Goal: Information Seeking & Learning: Learn about a topic

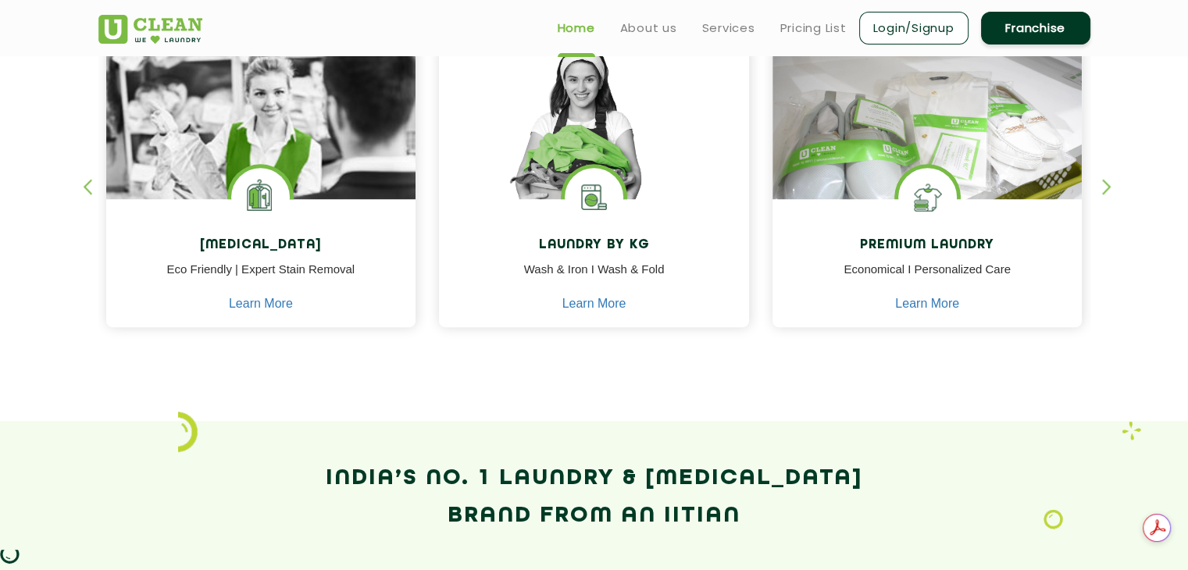
click at [1105, 183] on div "button" at bounding box center [1113, 200] width 23 height 43
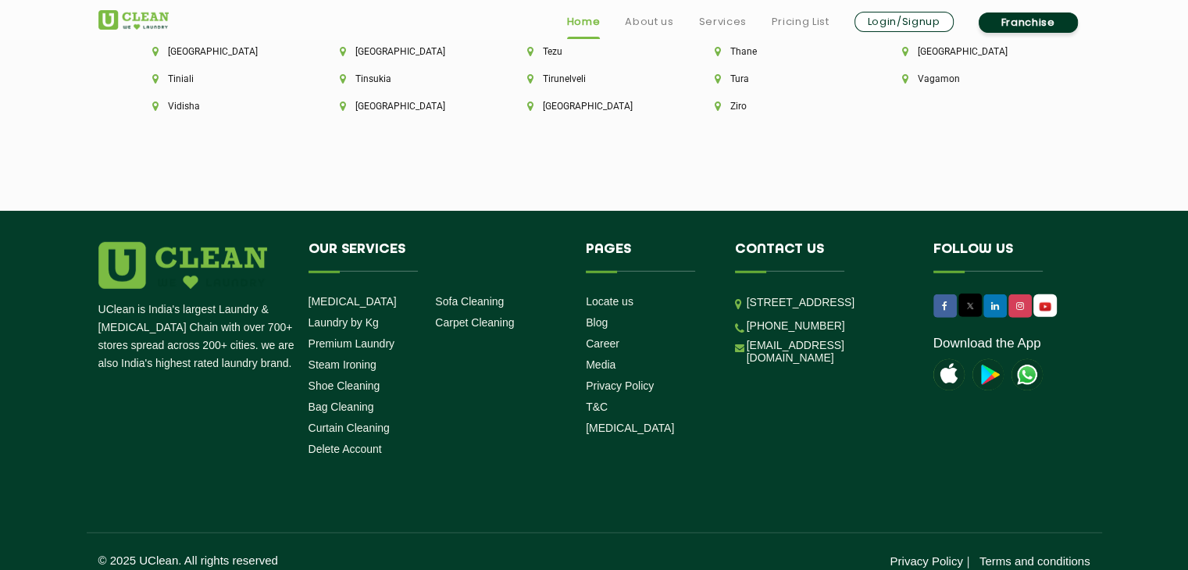
scroll to position [4475, 0]
drag, startPoint x: 737, startPoint y: 23, endPoint x: 730, endPoint y: 29, distance: 10.0
click at [737, 23] on link "Services" at bounding box center [722, 21] width 48 height 19
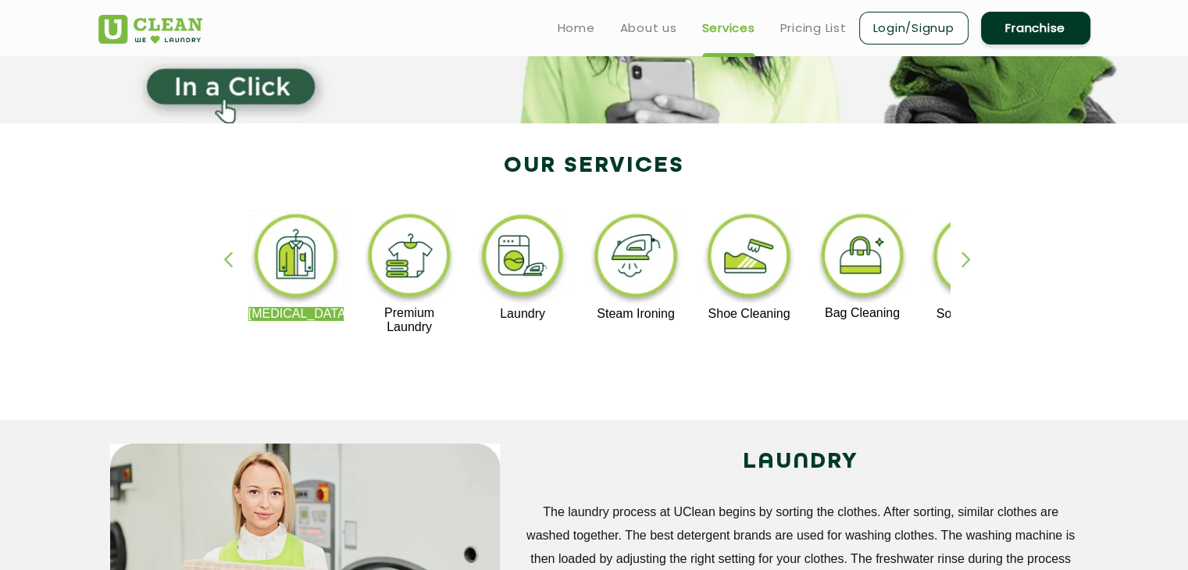
scroll to position [234, 0]
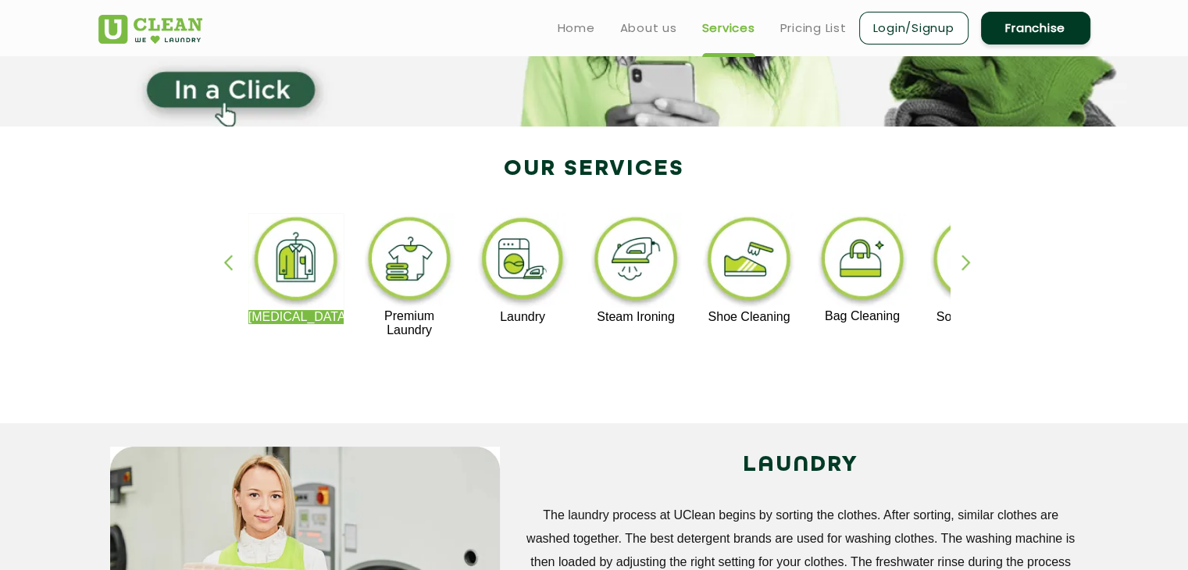
click at [723, 248] on img at bounding box center [749, 261] width 96 height 97
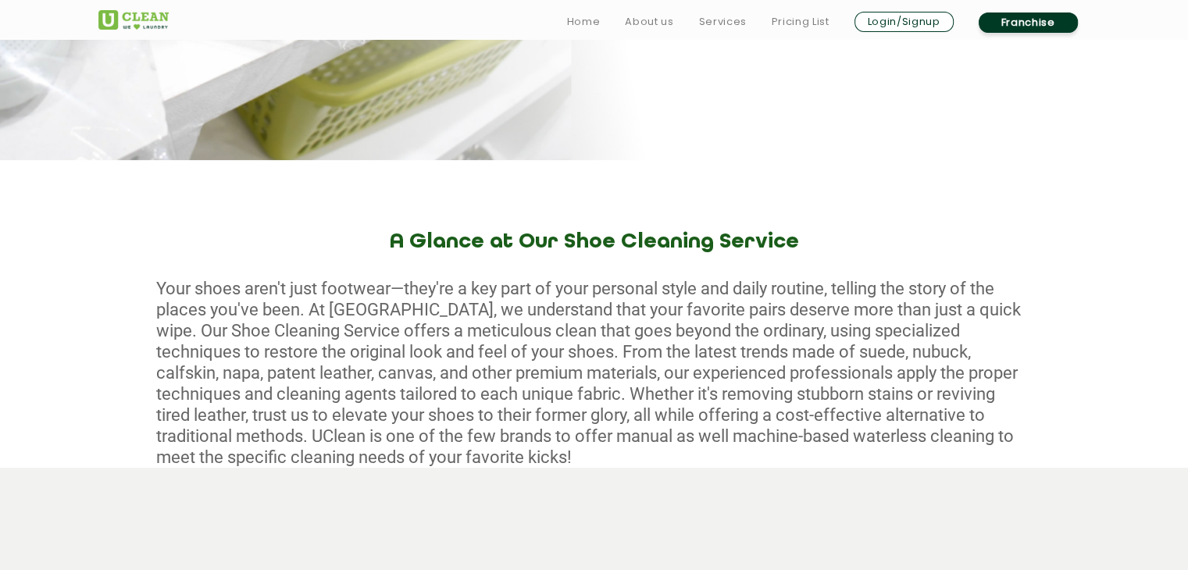
scroll to position [547, 0]
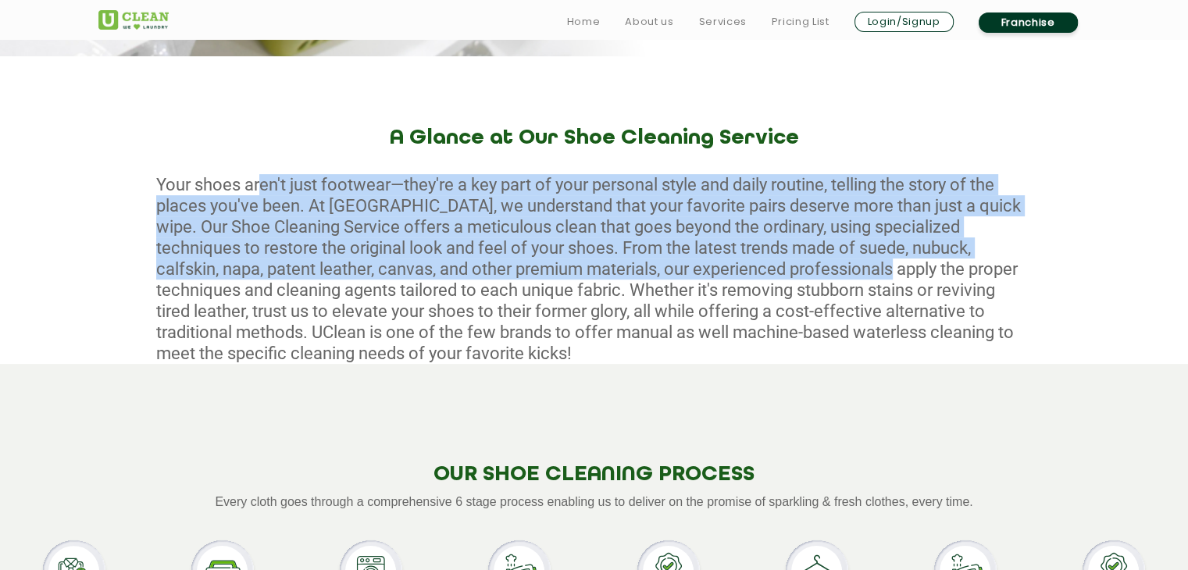
drag, startPoint x: 265, startPoint y: 182, endPoint x: 492, endPoint y: 270, distance: 243.8
click at [862, 263] on div "Your shoes aren't just footwear—they're a key part of your personal style and d…" at bounding box center [594, 269] width 1188 height 190
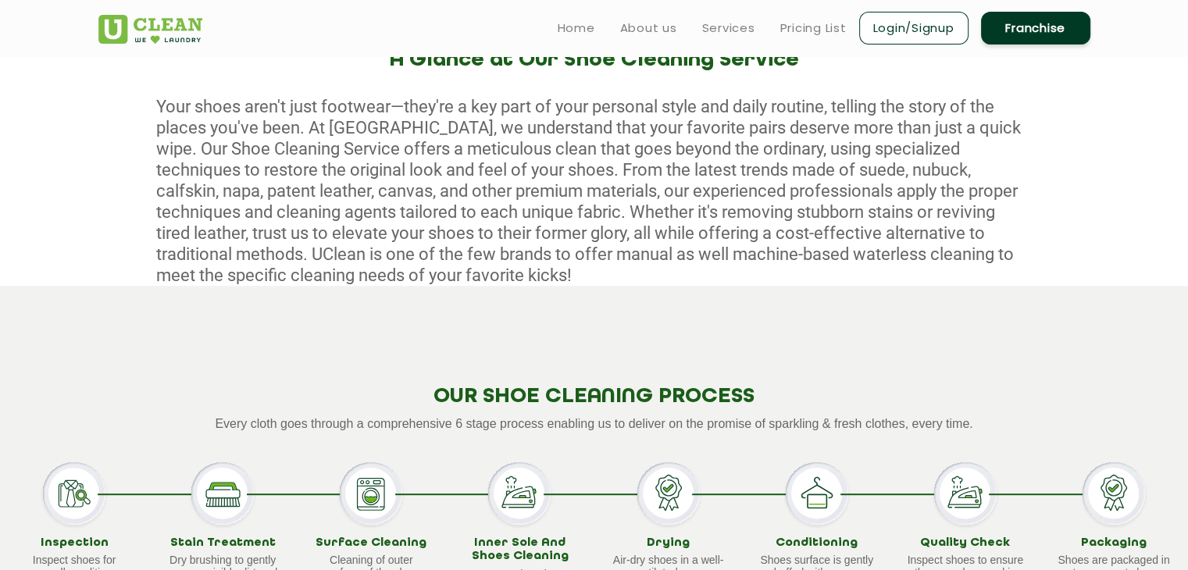
click at [366, 247] on div "Your shoes aren't just footwear—they're a key part of your personal style and d…" at bounding box center [594, 191] width 1188 height 190
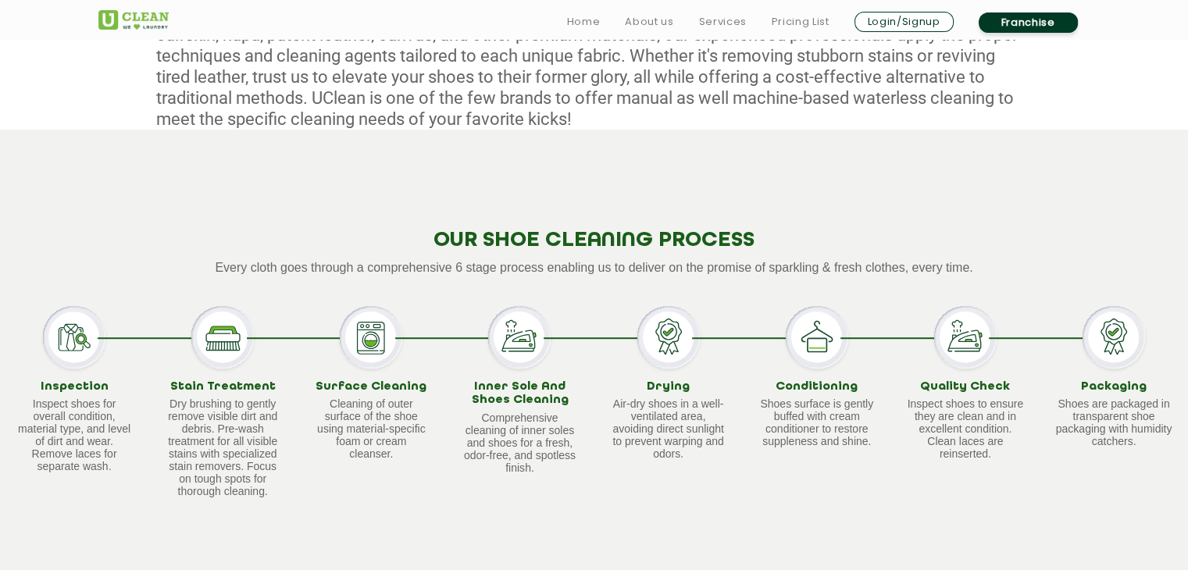
scroll to position [859, 0]
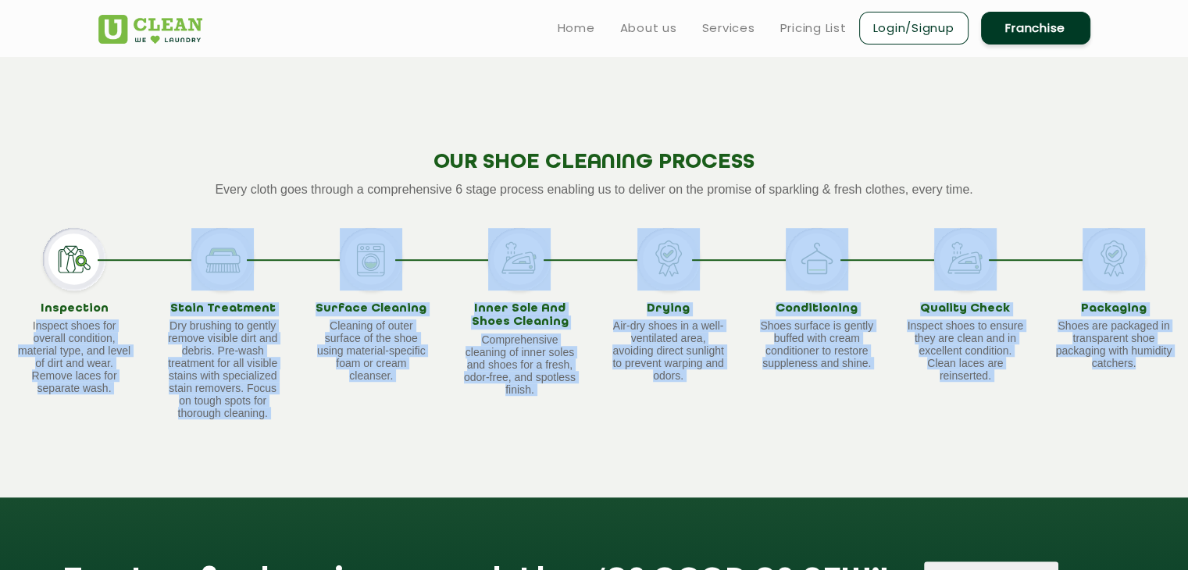
drag, startPoint x: 46, startPoint y: 327, endPoint x: 1185, endPoint y: 394, distance: 1140.9
click at [1185, 394] on div "Inspection Inspect shoes for overall condition, material type, and level of dir…" at bounding box center [594, 324] width 1188 height 192
click at [405, 388] on div "Surface Cleaning Cleaning of outer surface of the shoe using material-specific …" at bounding box center [371, 324] width 148 height 192
click at [606, 334] on div "Drying Air-dry shoes in a well-ventilated area, avoiding direct sunlight to pre…" at bounding box center [668, 324] width 148 height 192
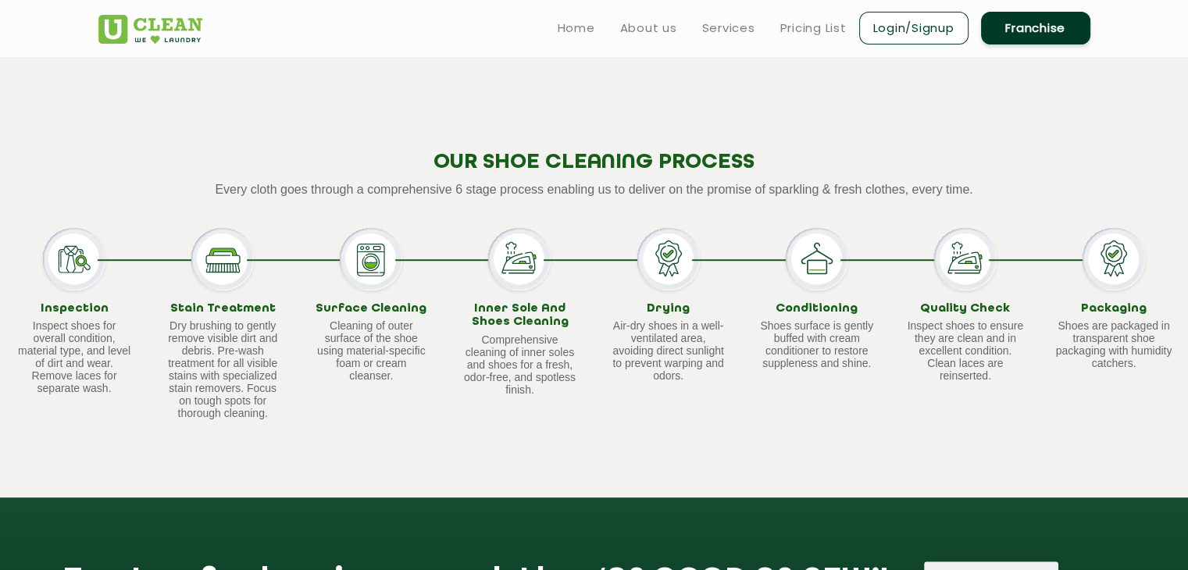
click at [527, 327] on h3 "Inner Sole And Shoes Cleaning" at bounding box center [519, 315] width 117 height 27
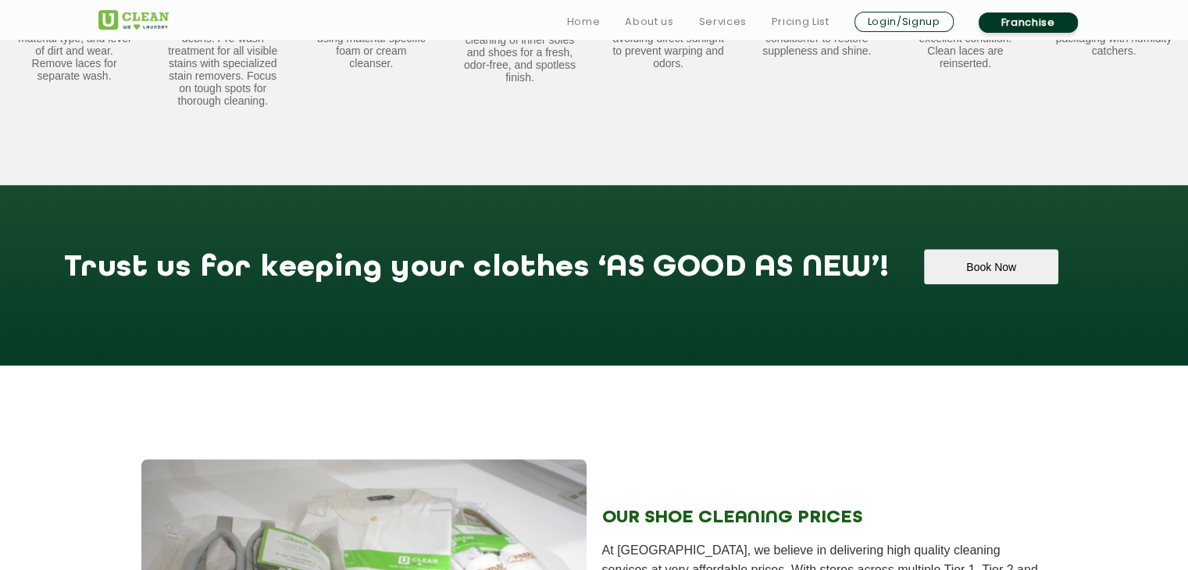
scroll to position [1484, 0]
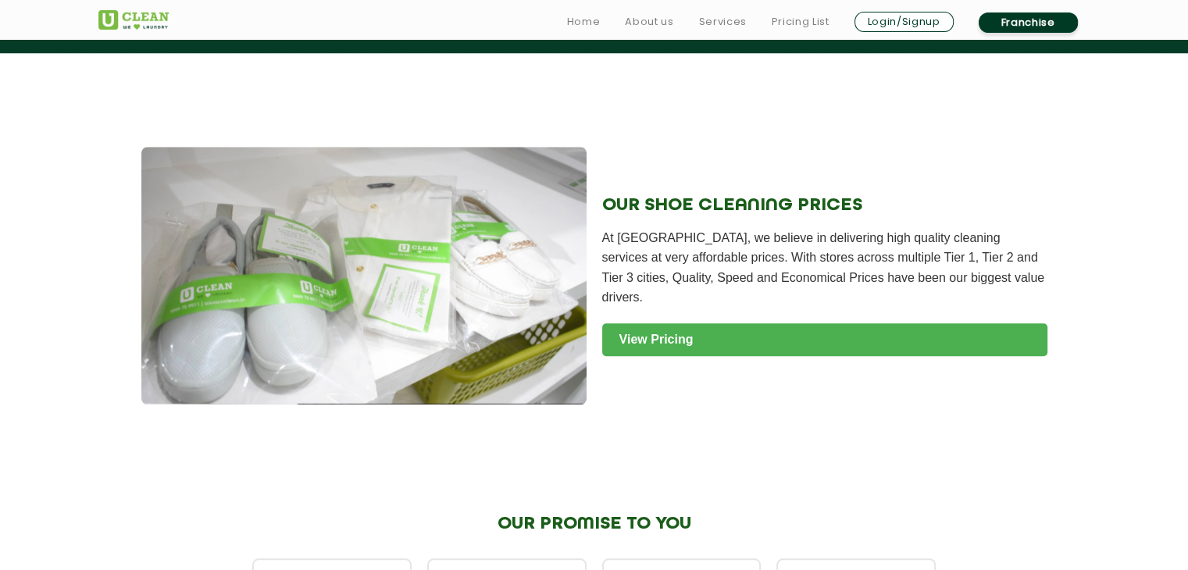
click at [751, 329] on link "View Pricing" at bounding box center [824, 339] width 445 height 33
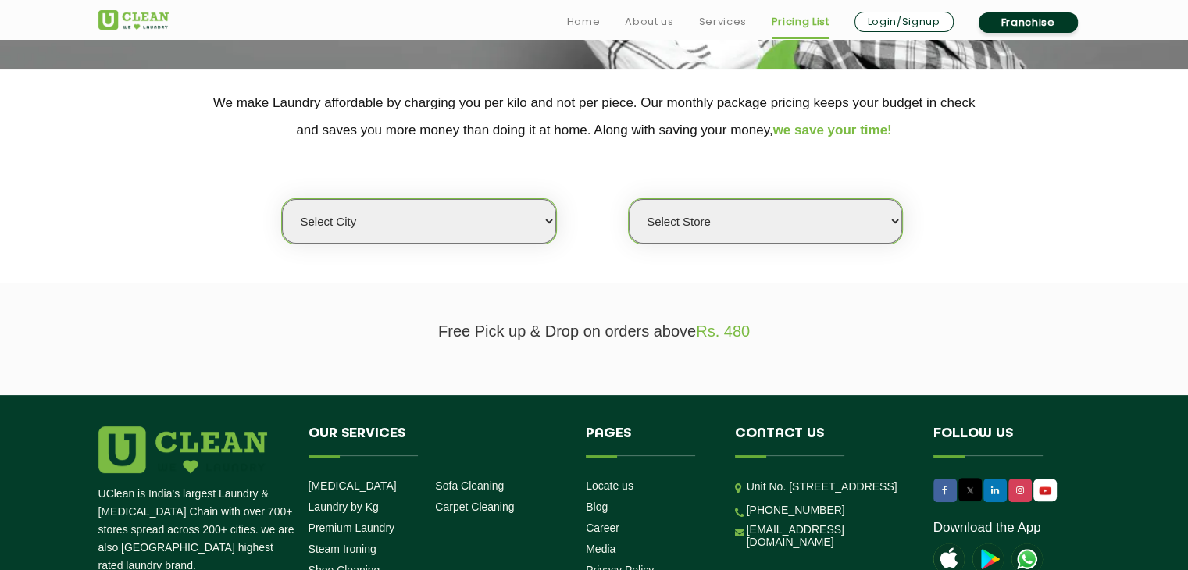
scroll to position [312, 0]
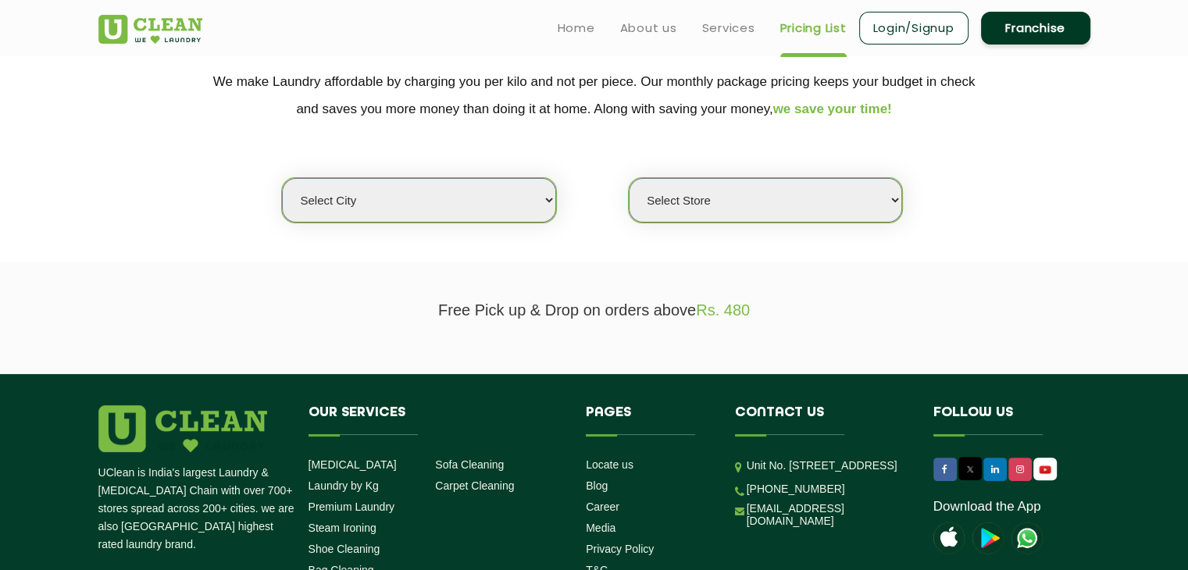
drag, startPoint x: 497, startPoint y: 202, endPoint x: 478, endPoint y: 218, distance: 24.4
click at [497, 202] on select "Select city [GEOGRAPHIC_DATA] [GEOGRAPHIC_DATA] [GEOGRAPHIC_DATA] [GEOGRAPHIC_D…" at bounding box center [418, 200] width 273 height 45
select select "5"
click at [282, 178] on select "Select city [GEOGRAPHIC_DATA] [GEOGRAPHIC_DATA] [GEOGRAPHIC_DATA] [GEOGRAPHIC_D…" at bounding box center [418, 200] width 273 height 45
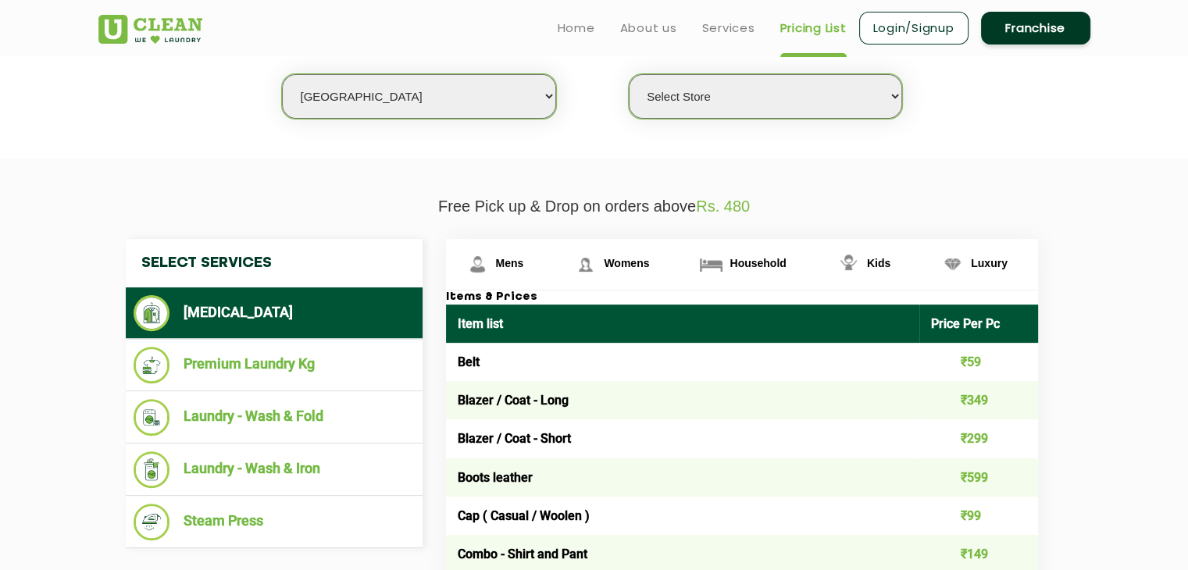
scroll to position [391, 0]
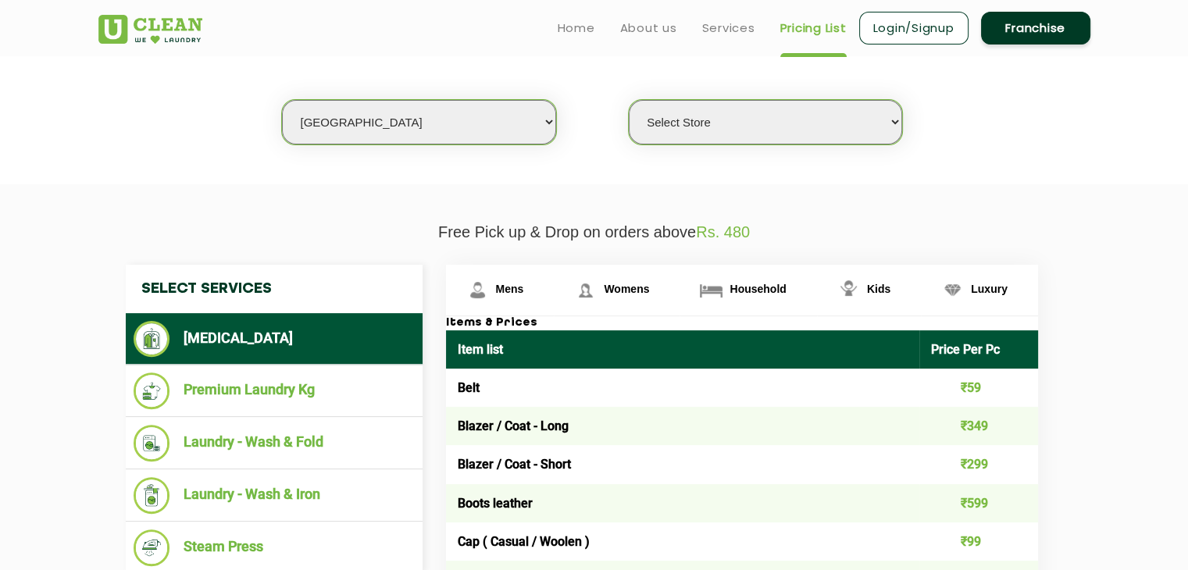
click at [745, 145] on section "We make Laundry affordable by charging you per kilo and not per piece. Our mont…" at bounding box center [594, 77] width 1188 height 214
click at [754, 135] on select "Select Store UClean Narsingi UClean Nizampet UClean Sangareddy UClean Gachibowl…" at bounding box center [765, 122] width 273 height 45
select select "381"
click at [629, 100] on select "Select Store UClean Narsingi UClean Nizampet UClean Sangareddy UClean Gachibowl…" at bounding box center [765, 122] width 273 height 45
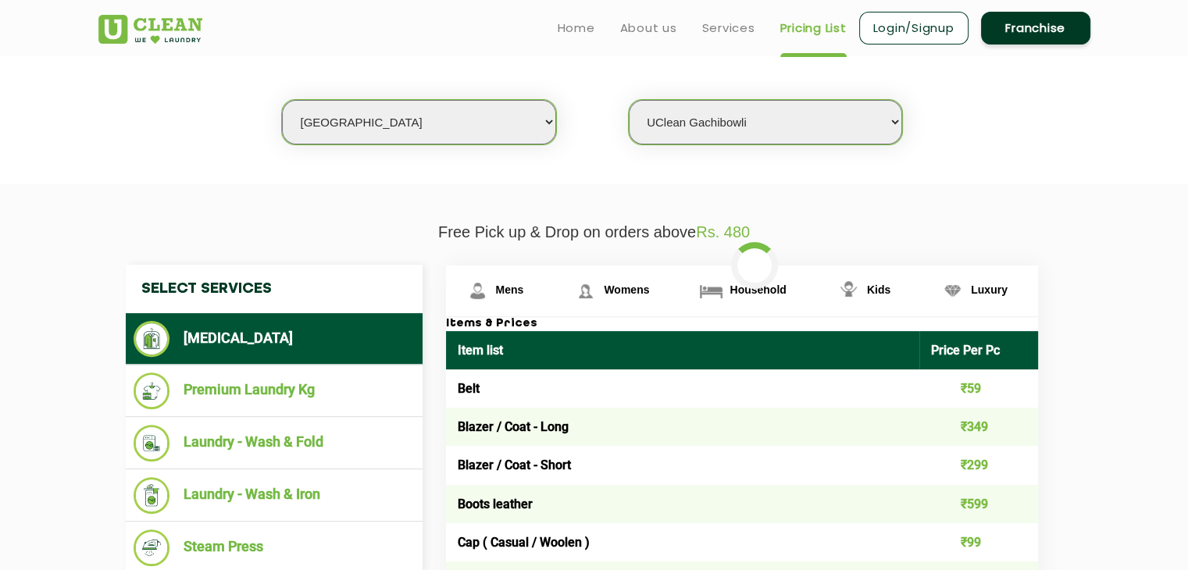
click at [1068, 223] on p "Free Pick up & Drop on orders above Rs. 480" at bounding box center [594, 232] width 992 height 18
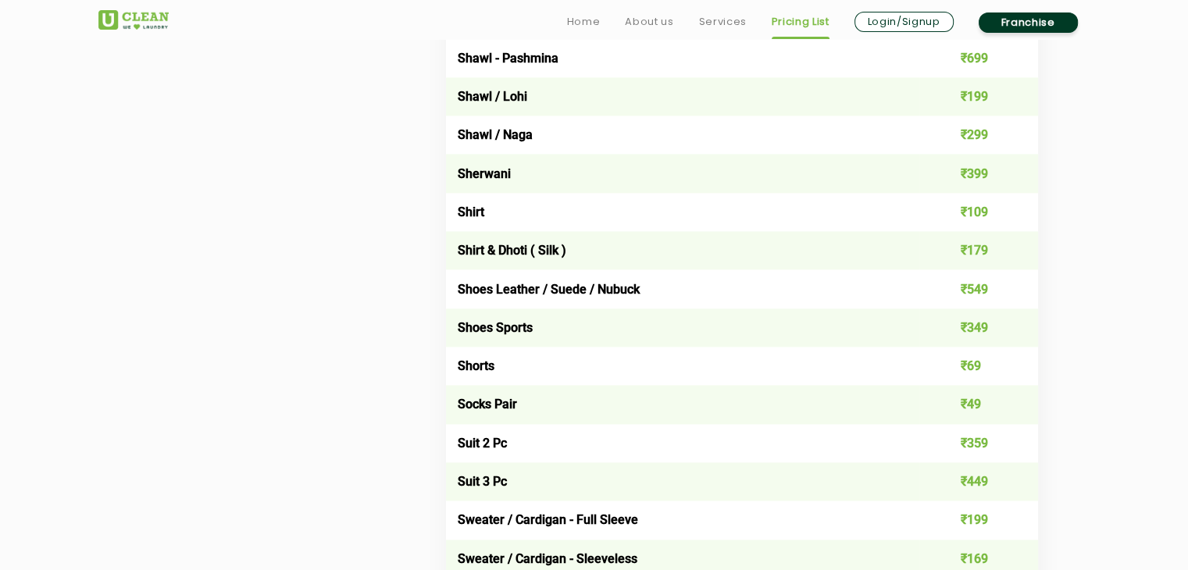
scroll to position [2187, 0]
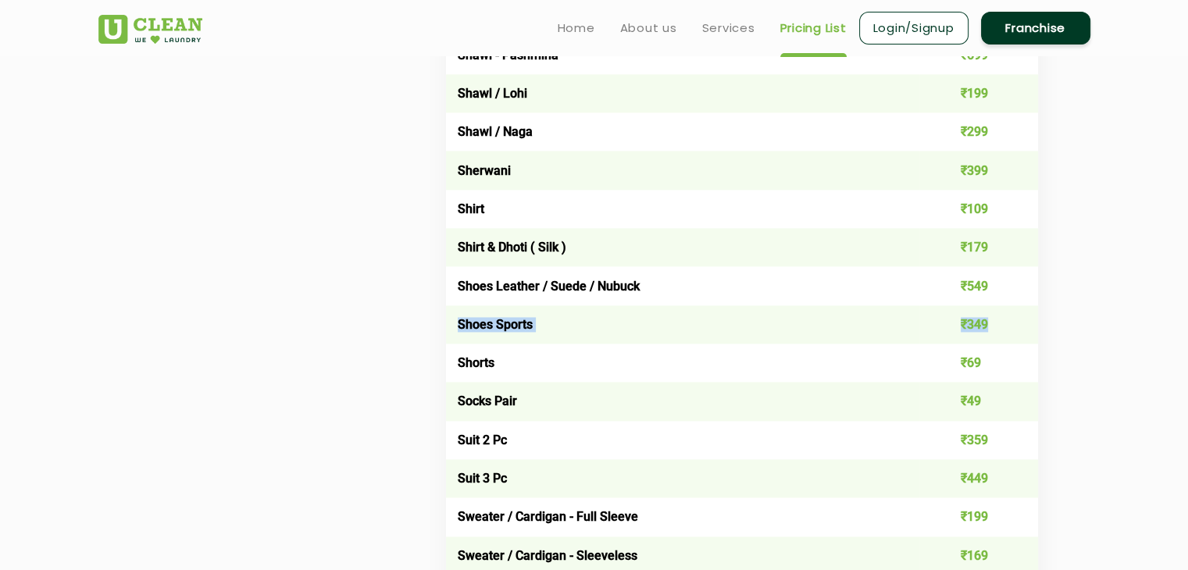
drag, startPoint x: 459, startPoint y: 323, endPoint x: 988, endPoint y: 326, distance: 528.8
click at [988, 326] on tr "Shoes Sports ₹349" at bounding box center [742, 324] width 592 height 38
drag, startPoint x: 461, startPoint y: 289, endPoint x: 1019, endPoint y: 289, distance: 557.7
click at [1019, 289] on tr "Shoes Leather / Suede / Nubuck ₹549" at bounding box center [742, 285] width 592 height 38
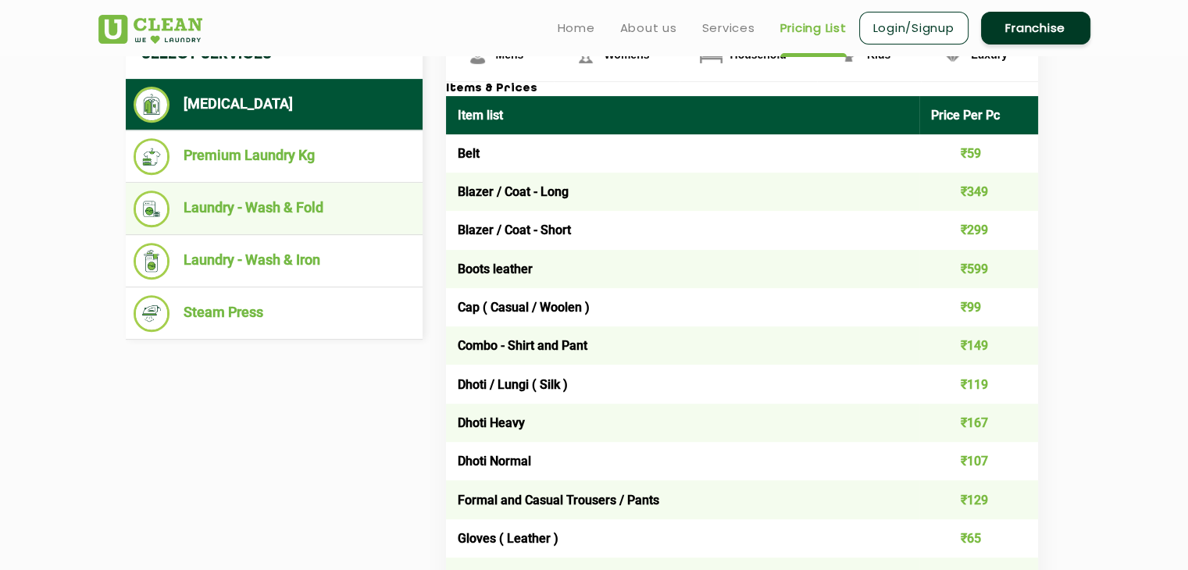
scroll to position [547, 0]
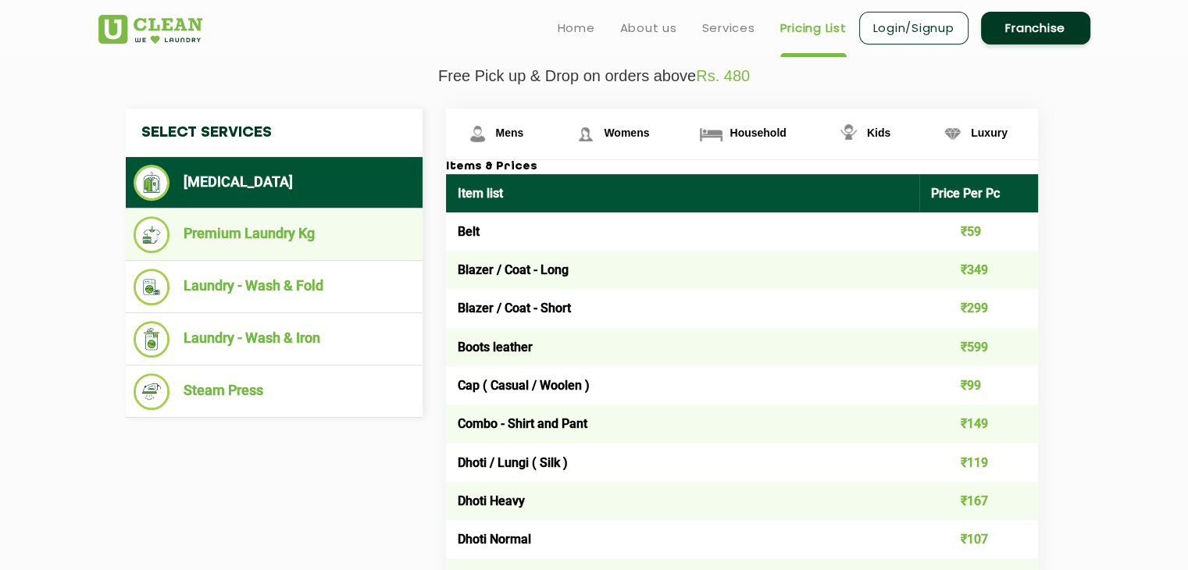
click at [343, 251] on li "Premium Laundry Kg" at bounding box center [274, 234] width 281 height 37
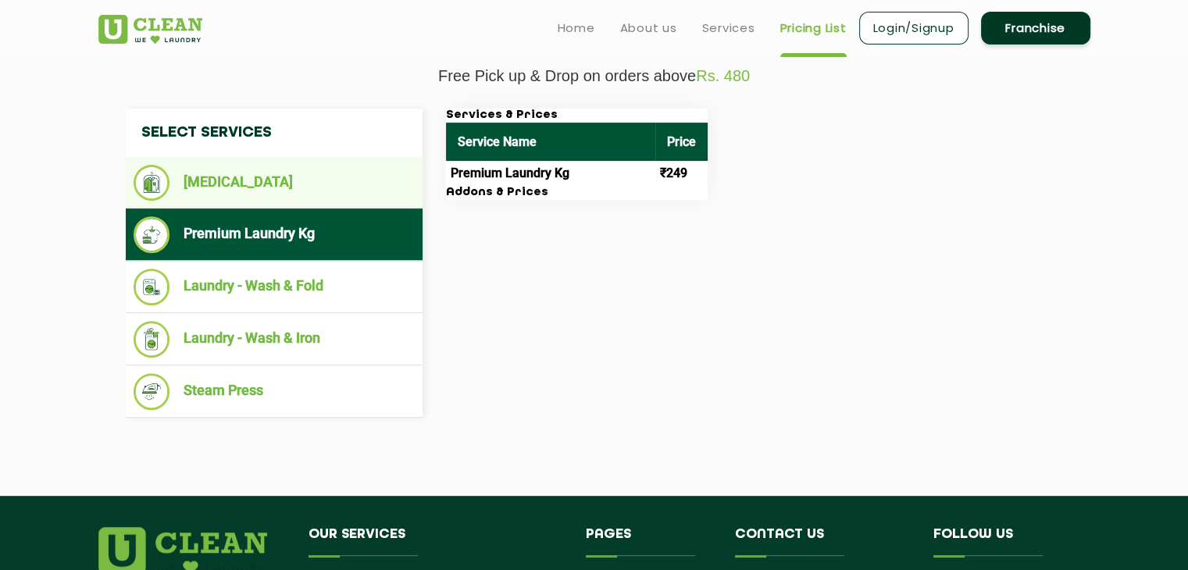
click at [301, 197] on li "[MEDICAL_DATA]" at bounding box center [274, 183] width 281 height 36
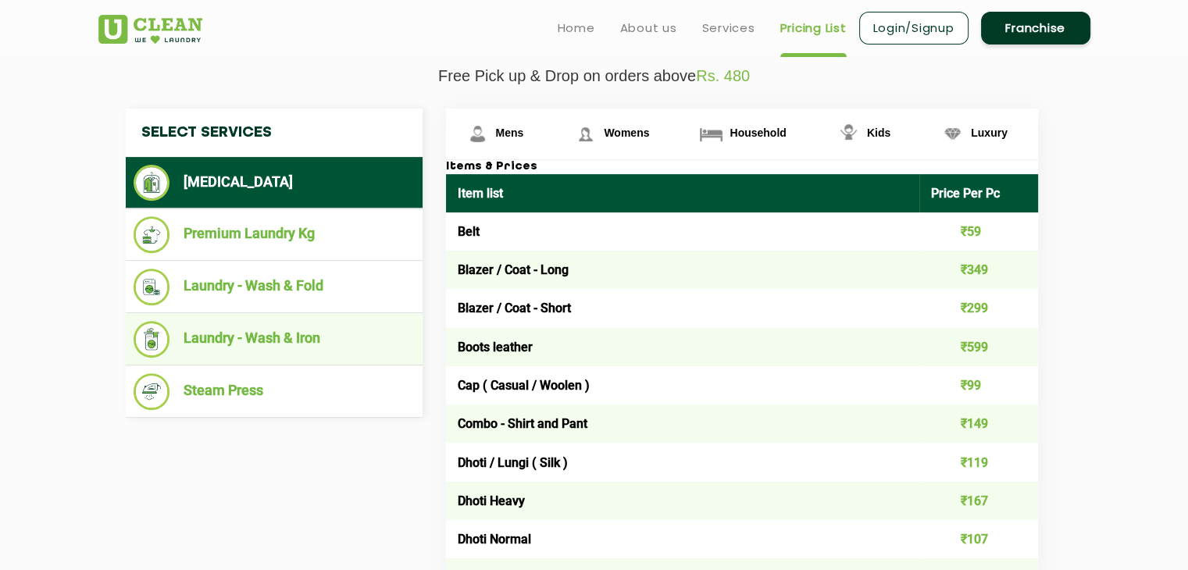
click at [273, 337] on li "Laundry - Wash & Iron" at bounding box center [274, 339] width 281 height 37
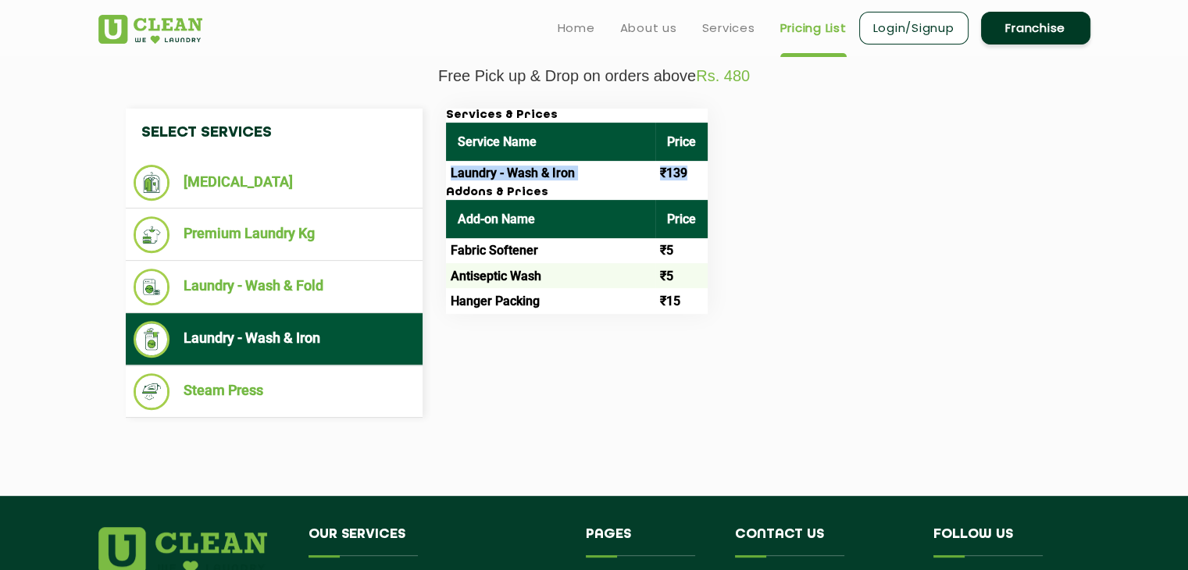
drag, startPoint x: 450, startPoint y: 163, endPoint x: 819, endPoint y: 192, distance: 369.8
click at [698, 170] on tr "Laundry - Wash & Iron ₹139" at bounding box center [577, 173] width 262 height 25
click at [870, 197] on div "Services & Prices Service Name Price Laundry - Wash & Iron ₹139 Addons & Prices…" at bounding box center [754, 211] width 641 height 205
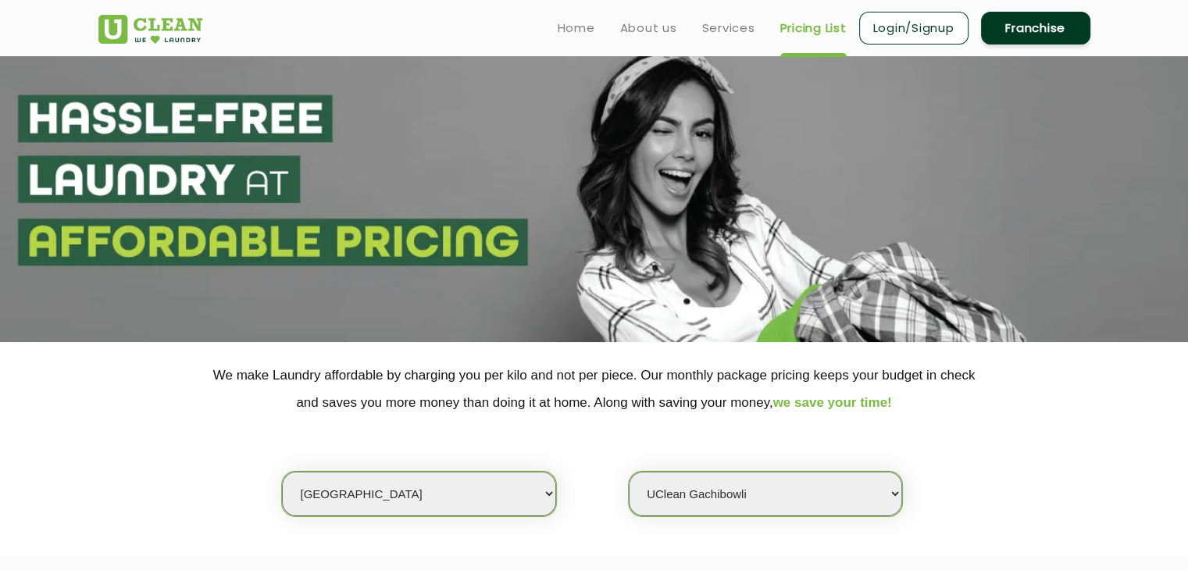
scroll to position [0, 0]
